Goal: Task Accomplishment & Management: Manage account settings

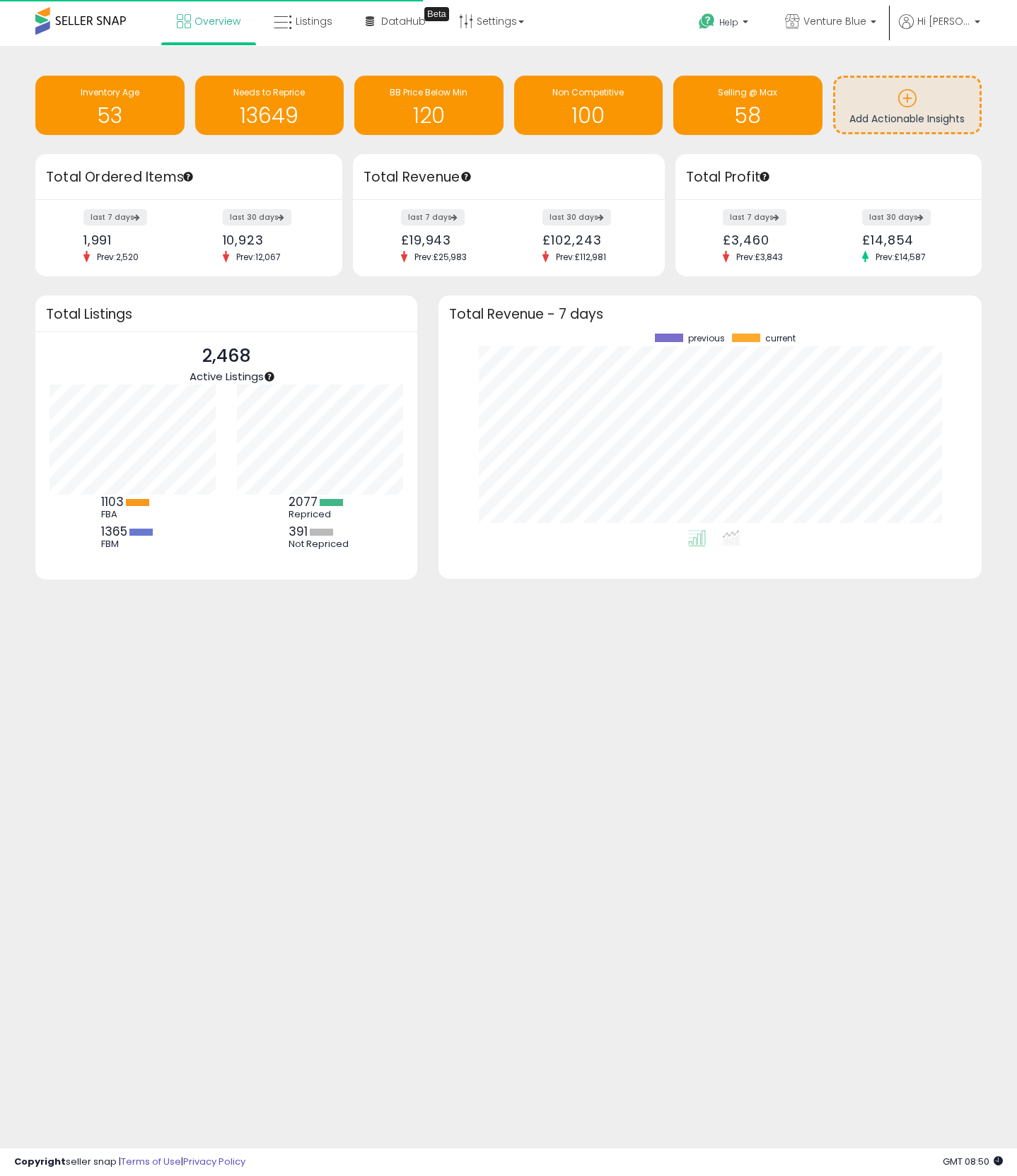
scroll to position [196, 515]
click at [914, 14] on icon at bounding box center [906, 21] width 15 height 15
click at [957, 73] on link "Account" at bounding box center [948, 75] width 38 height 13
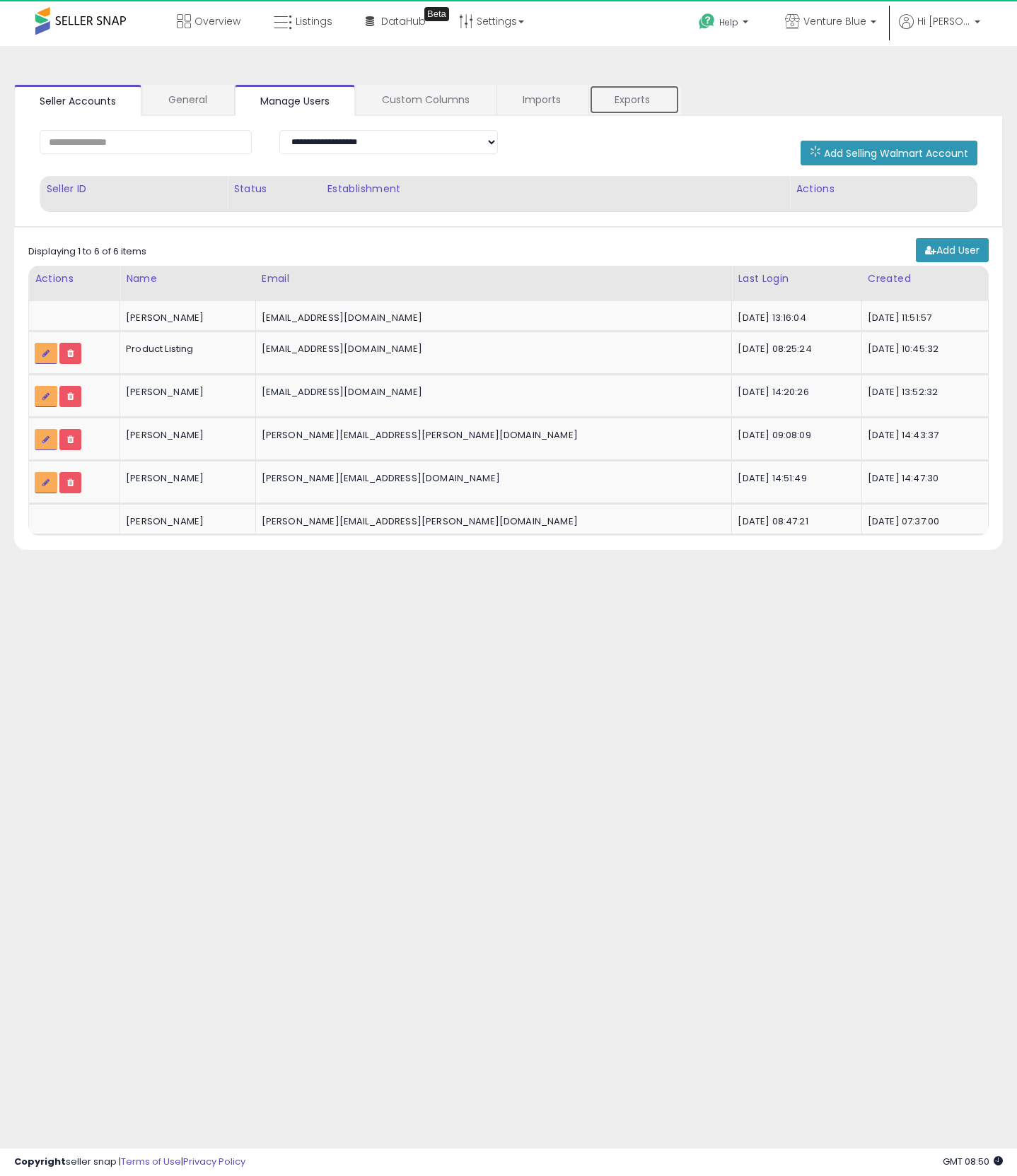
click at [612, 98] on link "Exports" at bounding box center [634, 100] width 91 height 30
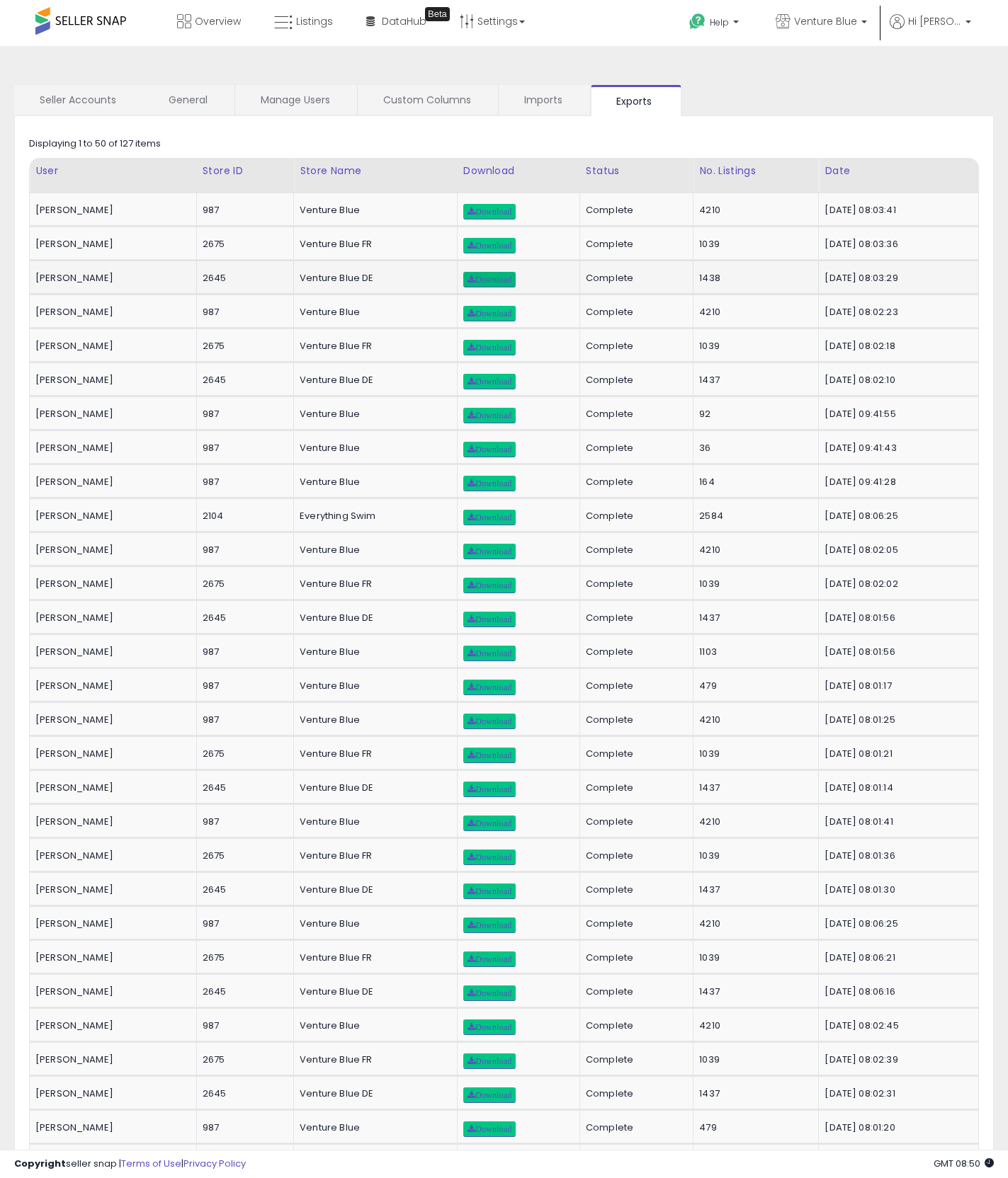
click at [474, 278] on span "Download" at bounding box center [489, 280] width 44 height 9
click at [473, 216] on link "Download" at bounding box center [489, 211] width 53 height 16
